Goal: Task Accomplishment & Management: Manage account settings

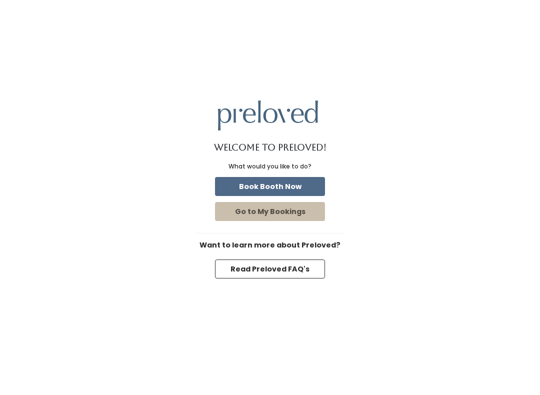
click at [282, 186] on button "Book Booth Now" at bounding box center [270, 186] width 110 height 19
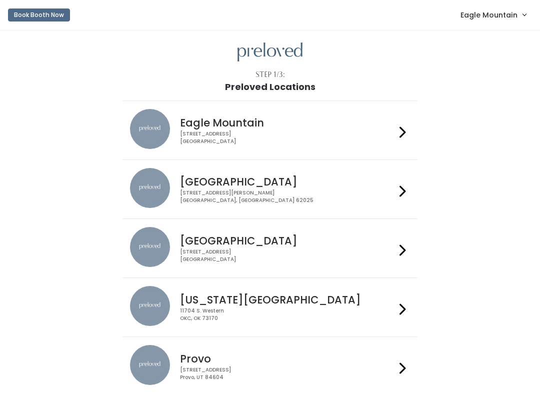
click at [481, 18] on span "Eagle Mountain" at bounding box center [489, 15] width 57 height 11
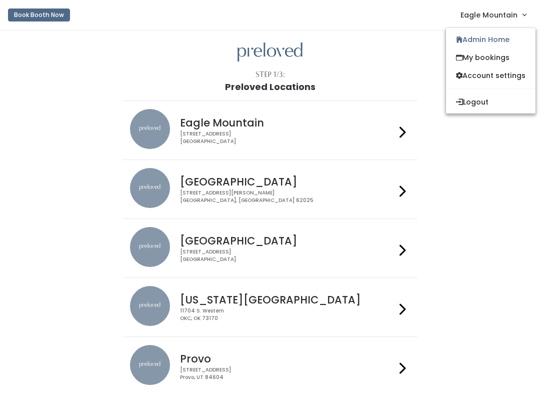
click at [474, 37] on link "Admin Home" at bounding box center [491, 40] width 90 height 18
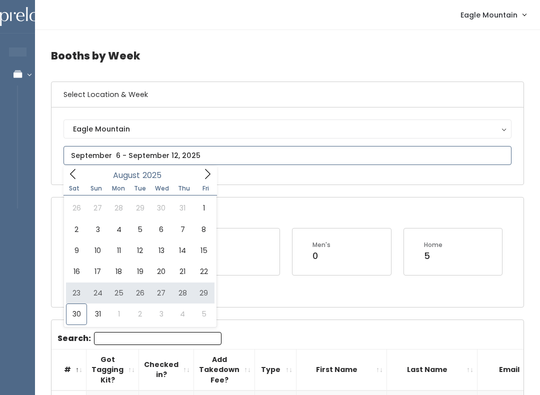
type input "[DATE] to [DATE]"
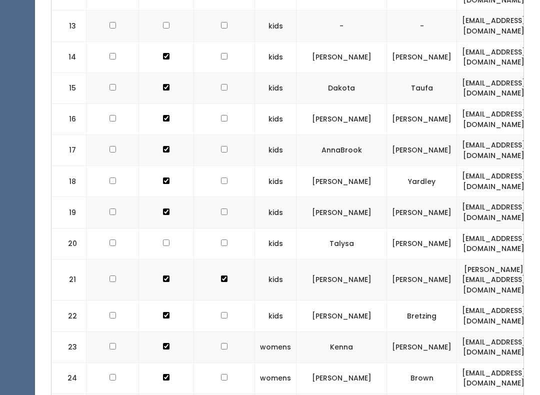
scroll to position [699, 0]
